Goal: Navigation & Orientation: Understand site structure

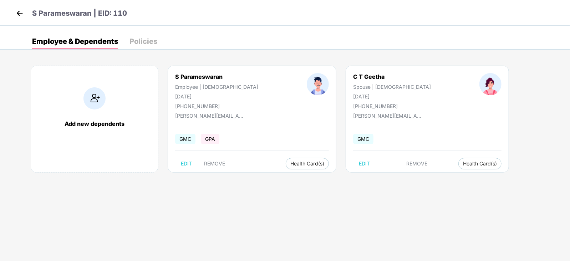
click at [15, 12] on img at bounding box center [19, 13] width 11 height 11
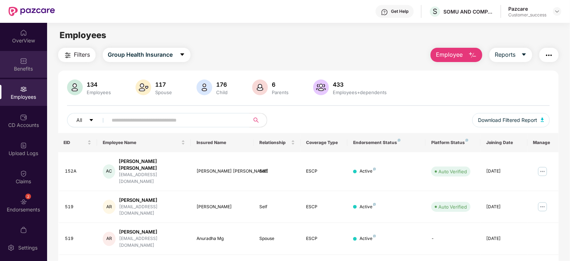
click at [24, 63] on img at bounding box center [23, 60] width 7 height 7
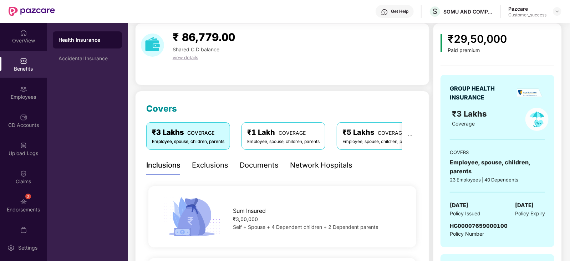
scroll to position [25, 0]
click at [257, 163] on div "Documents" at bounding box center [258, 164] width 39 height 11
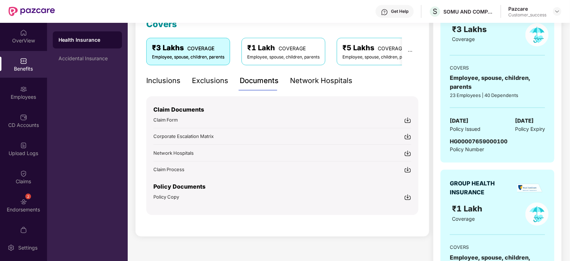
scroll to position [111, 0]
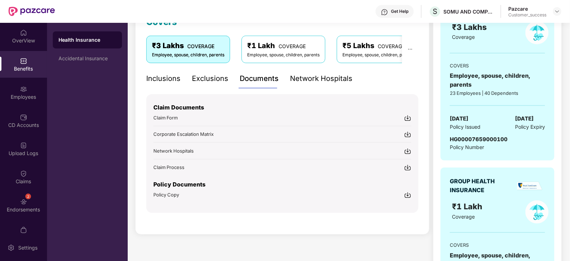
click at [408, 191] on img at bounding box center [407, 194] width 7 height 7
